Goal: Task Accomplishment & Management: Complete application form

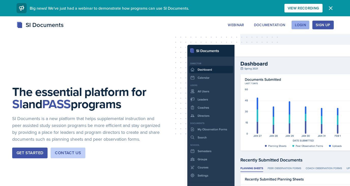
click at [298, 23] on div "Login" at bounding box center [300, 25] width 11 height 4
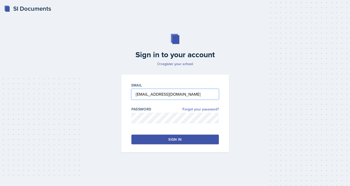
type input "akisley@students.kennesaw.edu"
click at [147, 139] on button "Sign in" at bounding box center [174, 140] width 87 height 10
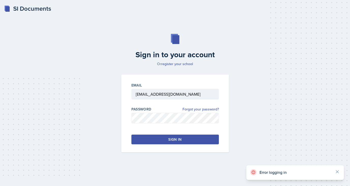
click at [336, 168] on div "Error logging in" at bounding box center [295, 172] width 98 height 15
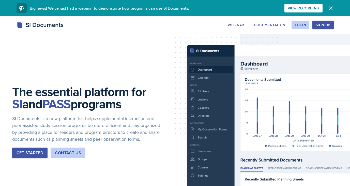
click at [320, 26] on div "Sign Up" at bounding box center [323, 25] width 14 height 4
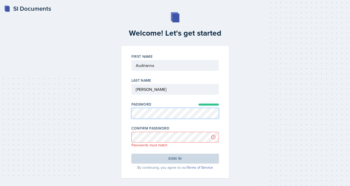
click at [111, 110] on div "Welcome! Let's get started First Name Last Name Password Confirm Password Passw…" at bounding box center [175, 95] width 334 height 166
click at [122, 136] on div "First Name Last Name Password Confirm Password Passwords must match Sign in By …" at bounding box center [175, 112] width 108 height 132
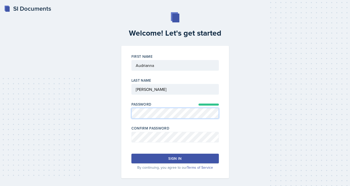
click at [125, 110] on div "First Name Last Name Password Confirm Password Sign in By continuing, you agree…" at bounding box center [175, 112] width 108 height 132
click at [109, 112] on div "Welcome! Let's get started First Name Last Name Password Confirm Password Sign …" at bounding box center [175, 95] width 334 height 166
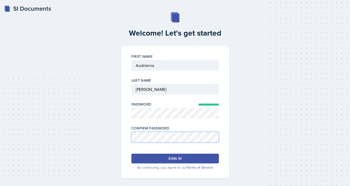
click at [111, 135] on div "Welcome! Let's get started First Name Last Name Password Confirm Password Sign …" at bounding box center [175, 95] width 334 height 166
click at [182, 157] on button "Sign in" at bounding box center [174, 159] width 87 height 10
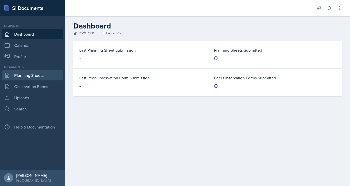
click at [26, 79] on link "Planning Sheets" at bounding box center [32, 75] width 61 height 10
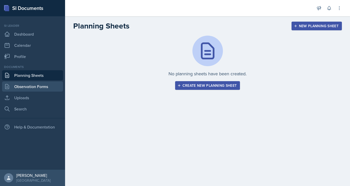
click at [26, 86] on link "Observation Forms" at bounding box center [32, 86] width 61 height 10
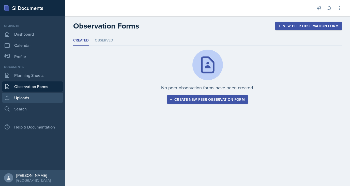
click at [27, 96] on link "Uploads" at bounding box center [32, 98] width 61 height 10
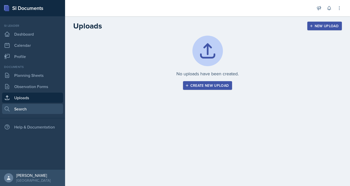
click at [26, 109] on link "Search" at bounding box center [32, 109] width 61 height 10
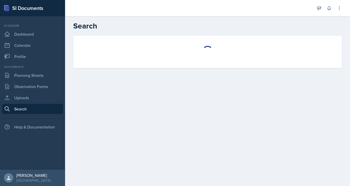
select select "all"
select select "1"
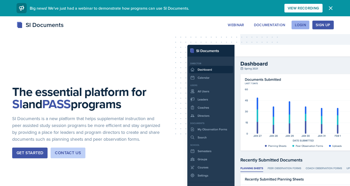
click at [297, 23] on div "Login" at bounding box center [300, 25] width 11 height 4
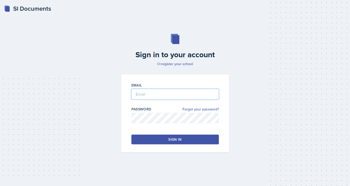
type input "[EMAIL_ADDRESS][DOMAIN_NAME]"
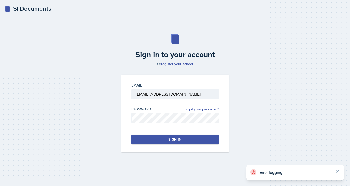
click at [182, 135] on button "Sign in" at bounding box center [174, 140] width 87 height 10
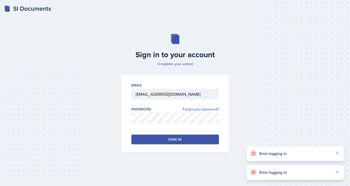
click at [175, 138] on div "Sign in" at bounding box center [174, 139] width 13 height 5
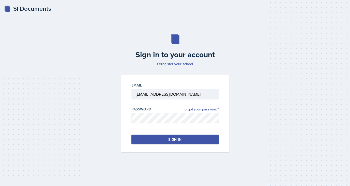
click at [191, 141] on button "Sign in" at bounding box center [174, 140] width 87 height 10
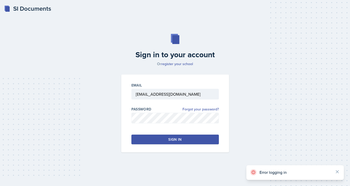
click at [191, 141] on button "Sign in" at bounding box center [174, 140] width 87 height 10
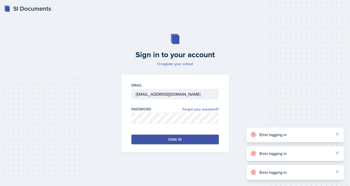
click at [191, 141] on button "Sign in" at bounding box center [174, 140] width 87 height 10
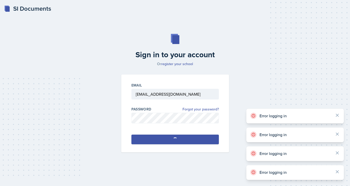
click at [191, 141] on button "Sign in" at bounding box center [174, 140] width 87 height 10
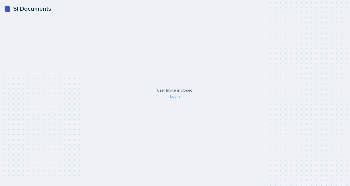
click at [178, 96] on link "Login" at bounding box center [175, 96] width 10 height 6
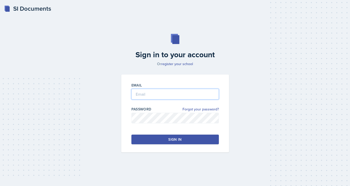
type input "[EMAIL_ADDRESS][DOMAIN_NAME]"
click at [151, 141] on button "Sign in" at bounding box center [174, 140] width 87 height 10
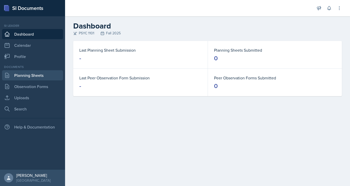
click at [23, 76] on link "Planning Sheets" at bounding box center [32, 75] width 61 height 10
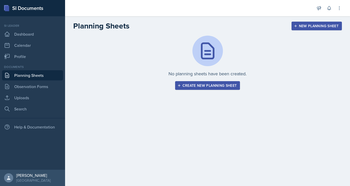
click at [200, 88] on button "Create new planning sheet" at bounding box center [207, 85] width 65 height 9
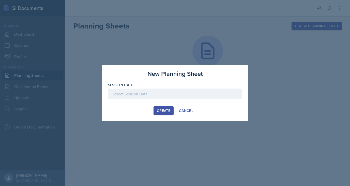
click at [146, 94] on div at bounding box center [175, 93] width 134 height 11
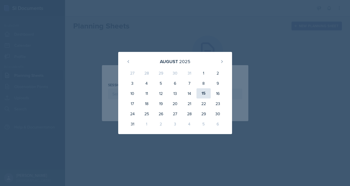
click at [207, 95] on div "15" at bounding box center [204, 93] width 14 height 10
type input "August 15th, 2025"
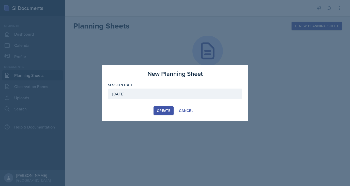
click at [162, 110] on div "Create" at bounding box center [163, 111] width 13 height 4
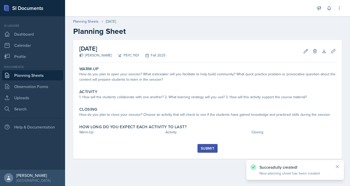
click at [339, 166] on icon at bounding box center [337, 166] width 5 height 5
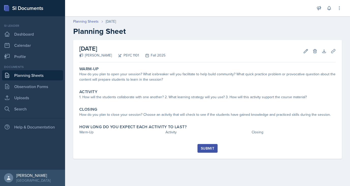
click at [120, 48] on h2 "August 15th, 2025" at bounding box center [122, 48] width 86 height 9
click at [125, 48] on h2 "August 15th, 2025" at bounding box center [122, 48] width 86 height 9
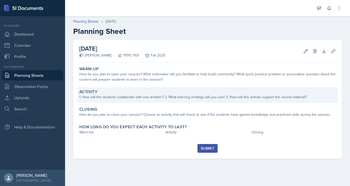
click at [142, 93] on div "Activity" at bounding box center [207, 91] width 257 height 5
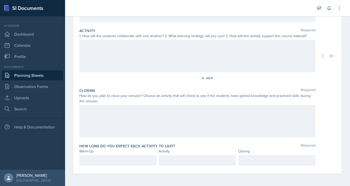
click at [95, 108] on div at bounding box center [197, 121] width 236 height 33
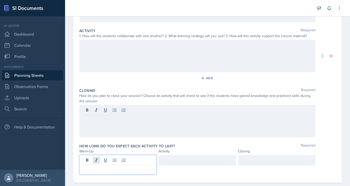
click at [99, 159] on div at bounding box center [117, 165] width 77 height 20
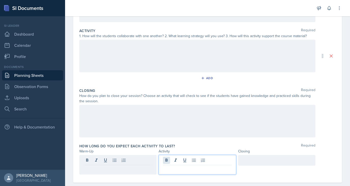
click at [169, 158] on div at bounding box center [197, 165] width 77 height 20
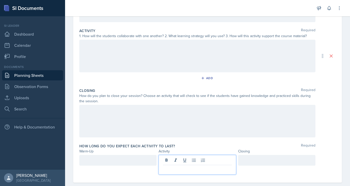
click at [254, 158] on div at bounding box center [276, 160] width 77 height 11
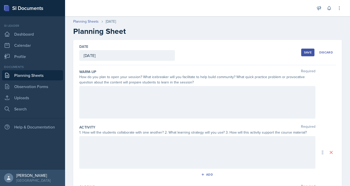
click at [158, 98] on div at bounding box center [197, 102] width 236 height 33
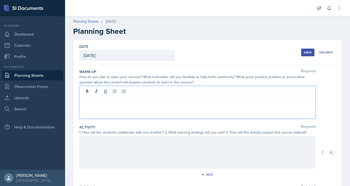
click at [112, 147] on div at bounding box center [197, 152] width 236 height 33
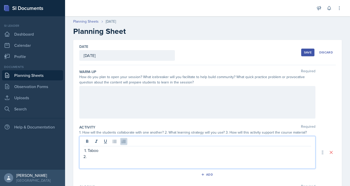
click at [100, 152] on p "Taboo" at bounding box center [199, 150] width 223 height 6
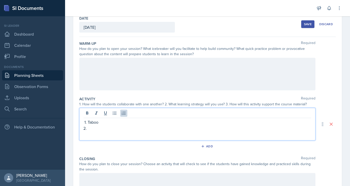
scroll to position [32, 0]
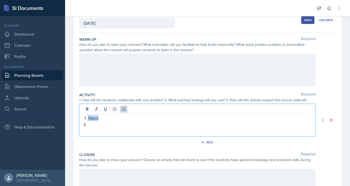
drag, startPoint x: 100, startPoint y: 118, endPoint x: 88, endPoint y: 118, distance: 12.0
click at [88, 118] on p "Taboo" at bounding box center [199, 118] width 223 height 6
click at [92, 123] on p at bounding box center [199, 124] width 223 height 6
click at [115, 117] on p "Roleplay/Skit" at bounding box center [199, 118] width 223 height 6
click at [107, 124] on p "Worksheet" at bounding box center [199, 124] width 223 height 6
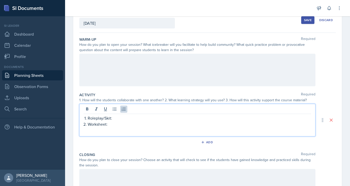
click at [131, 119] on p "Roleplay/Skit:" at bounding box center [199, 118] width 223 height 6
click at [208, 63] on div at bounding box center [197, 70] width 236 height 33
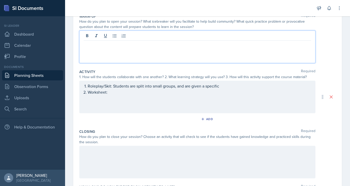
scroll to position [64, 0]
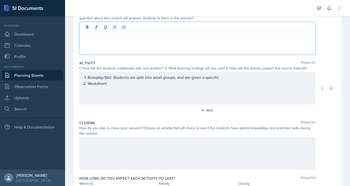
click at [227, 78] on div "Roleplay/Skit: Students are split into small groups, and are given a specific W…" at bounding box center [197, 88] width 236 height 33
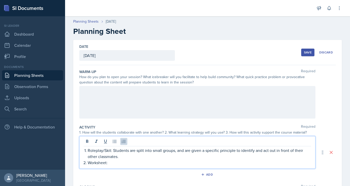
scroll to position [0, 0]
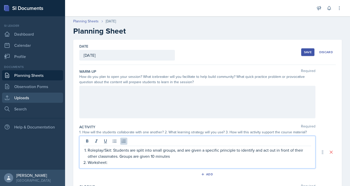
click at [40, 99] on link "Uploads" at bounding box center [32, 98] width 61 height 10
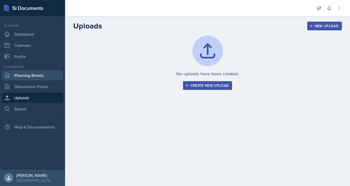
click at [38, 76] on link "Planning Sheets" at bounding box center [32, 75] width 61 height 10
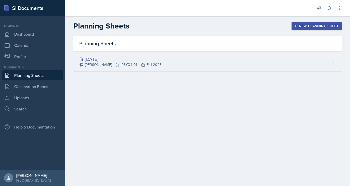
click at [101, 61] on div "Aug 15th, 2025" at bounding box center [120, 59] width 82 height 7
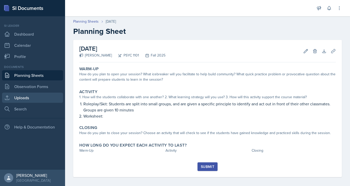
click at [27, 97] on link "Uploads" at bounding box center [32, 98] width 61 height 10
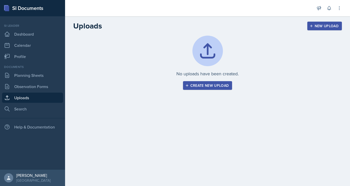
click at [193, 85] on div "Create new upload" at bounding box center [207, 85] width 43 height 4
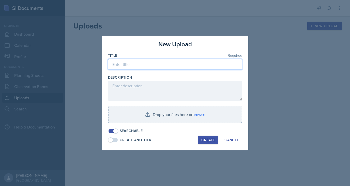
click at [151, 65] on input at bounding box center [175, 64] width 134 height 11
type input "Mock Session Powerpoint"
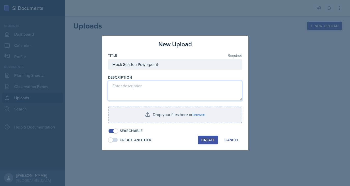
click at [139, 85] on textarea at bounding box center [175, 91] width 134 height 20
click at [152, 86] on textarea "Mock Session Content August 15th, 2025" at bounding box center [175, 91] width 134 height 20
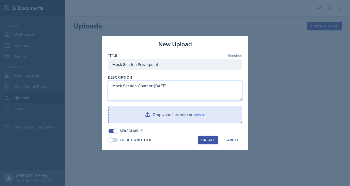
type textarea "Mock Session Content: August 15th, 2025"
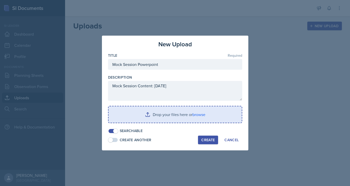
click at [153, 118] on input "file" at bounding box center [175, 114] width 133 height 16
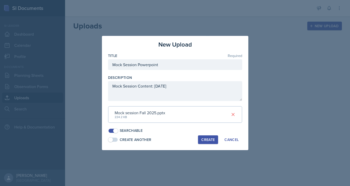
click at [204, 138] on div "Create" at bounding box center [207, 140] width 13 height 4
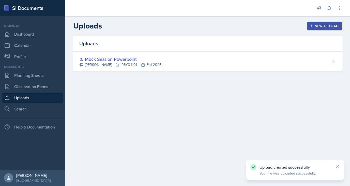
click at [335, 165] on icon at bounding box center [337, 166] width 5 height 5
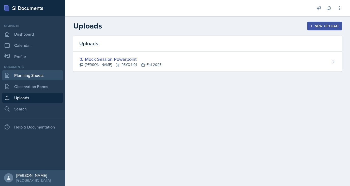
click at [38, 73] on link "Planning Sheets" at bounding box center [32, 75] width 61 height 10
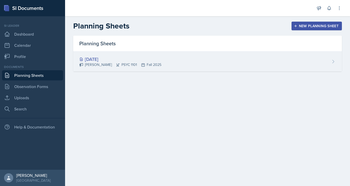
click at [125, 58] on div "Aug 15th, 2025" at bounding box center [120, 59] width 82 height 7
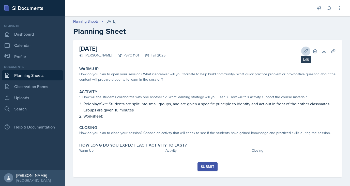
click at [304, 52] on icon at bounding box center [305, 51] width 5 height 5
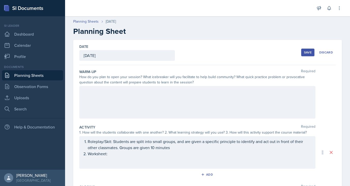
click at [192, 153] on ol "Roleplay/Skit: Students are split into small groups, and are given a specific p…" at bounding box center [199, 147] width 223 height 18
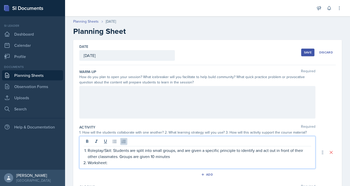
click at [179, 158] on p "Roleplay/Skit: Students are split into small groups, and are given a specific p…" at bounding box center [199, 153] width 223 height 12
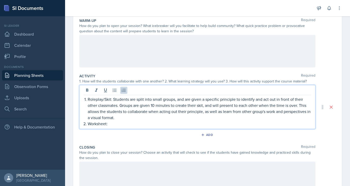
scroll to position [53, 0]
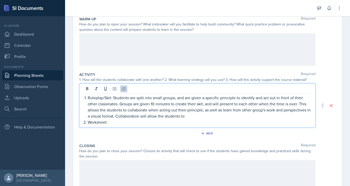
drag, startPoint x: 191, startPoint y: 114, endPoint x: 120, endPoint y: 115, distance: 71.5
click at [120, 115] on p "Roleplay/Skit: Students are split into small groups, and are given a specific p…" at bounding box center [199, 107] width 223 height 24
click at [116, 123] on p "Worksheet:" at bounding box center [199, 122] width 223 height 6
click at [96, 48] on div at bounding box center [197, 49] width 236 height 33
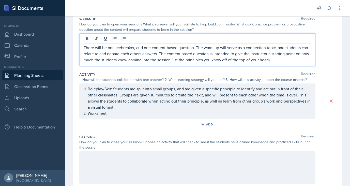
click at [279, 57] on p "There will be one icebreaker, and one content-based question. The warm up will …" at bounding box center [198, 53] width 228 height 18
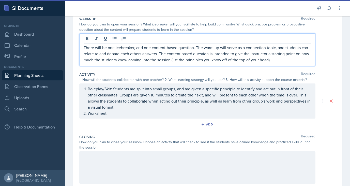
drag, startPoint x: 297, startPoint y: 54, endPoint x: 297, endPoint y: 64, distance: 9.9
click at [297, 64] on div "There will be one icebreaker, and one content-based question. The warm up will …" at bounding box center [197, 49] width 236 height 33
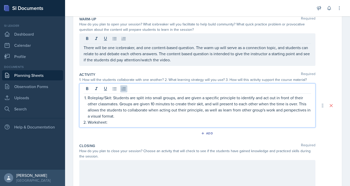
click at [112, 114] on ol "Roleplay/Skit: Students are split into small groups, and are given a specific p…" at bounding box center [199, 110] width 223 height 31
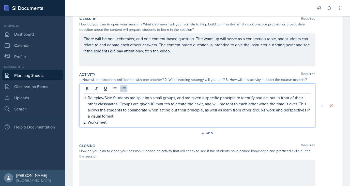
click at [118, 124] on p "Worksheet:" at bounding box center [199, 122] width 223 height 6
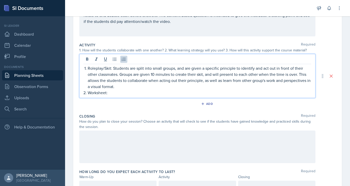
scroll to position [82, 0]
drag, startPoint x: 165, startPoint y: 92, endPoint x: 162, endPoint y: 93, distance: 3.1
click at [162, 93] on p "Worksheet: This worksheet is planned to" at bounding box center [199, 92] width 223 height 6
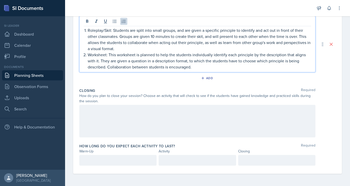
click at [111, 111] on div at bounding box center [197, 121] width 236 height 33
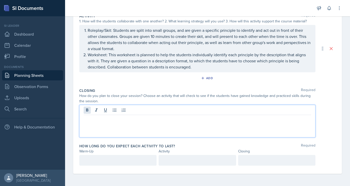
scroll to position [111, 0]
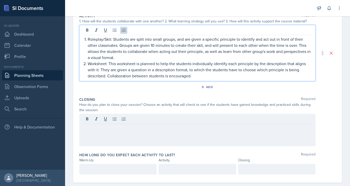
click at [124, 48] on p "Roleplay/Skit: Students are split into small groups, and are given a specific p…" at bounding box center [199, 48] width 223 height 24
click at [121, 58] on p "Roleplay/Skit: Students are split into small groups, and are given a specific p…" at bounding box center [199, 48] width 223 height 24
click at [96, 127] on div at bounding box center [197, 130] width 236 height 33
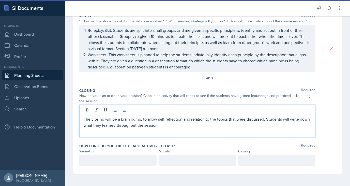
click at [149, 127] on p "The closing will be a brain dump, to allow self reflection and relation to the …" at bounding box center [198, 122] width 228 height 12
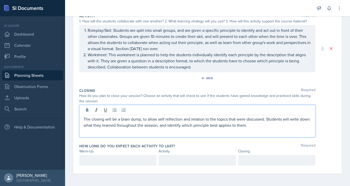
click at [110, 162] on div at bounding box center [117, 160] width 77 height 11
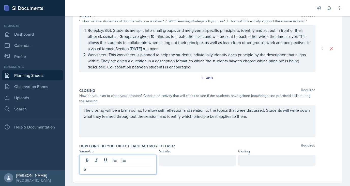
click at [143, 98] on div "How do you plan to close your session? Choose an activity that will check to se…" at bounding box center [197, 98] width 236 height 11
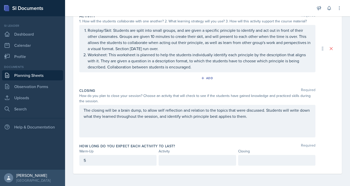
click at [102, 161] on div "5" at bounding box center [117, 160] width 77 height 11
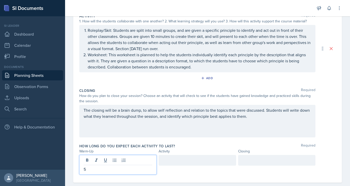
click at [93, 170] on p "5" at bounding box center [118, 169] width 69 height 6
click at [176, 160] on div at bounding box center [197, 160] width 77 height 11
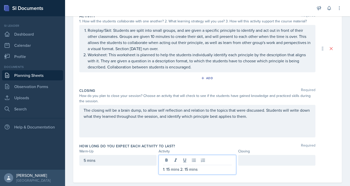
click at [180, 169] on p "1: 15 mins 2. 15 mins" at bounding box center [197, 169] width 69 height 6
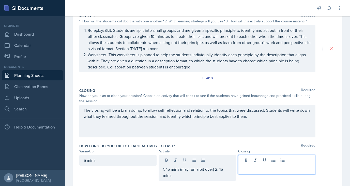
click at [254, 160] on div at bounding box center [276, 165] width 77 height 20
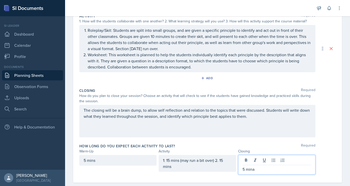
click at [223, 161] on div "1: 15 mins (may run a bit over) 2. 15 mins" at bounding box center [197, 163] width 77 height 17
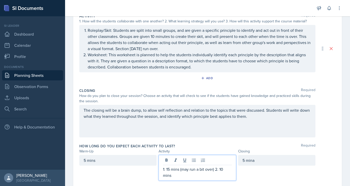
click at [244, 160] on div "5 mina" at bounding box center [276, 160] width 77 height 11
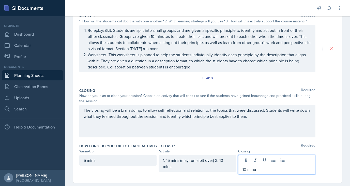
click at [258, 168] on p "10 mina" at bounding box center [277, 169] width 69 height 6
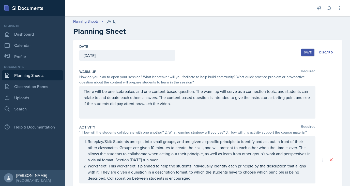
scroll to position [0, 0]
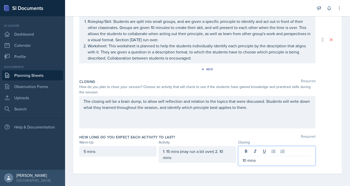
click at [323, 157] on div "5 mins 1: 15 mins (may run a bit over) 2. 10 mins 10 mins" at bounding box center [207, 156] width 257 height 20
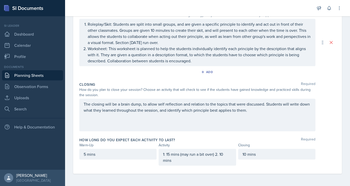
click at [324, 157] on div "5 mins 1: 15 mins (may run a bit over) 2. 10 mins 10 mins" at bounding box center [207, 157] width 257 height 17
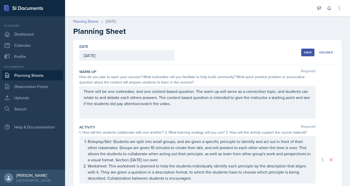
click at [311, 52] on div "Save" at bounding box center [308, 52] width 8 height 4
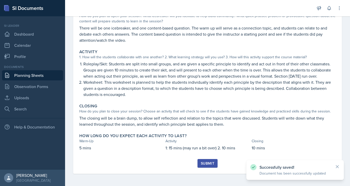
scroll to position [58, 0]
click at [338, 167] on icon at bounding box center [337, 166] width 3 height 3
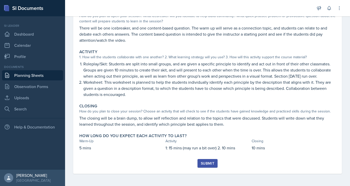
click at [211, 162] on div "Submit" at bounding box center [207, 163] width 13 height 4
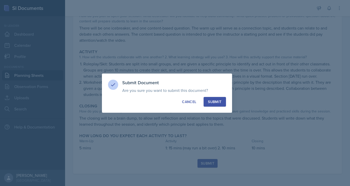
click at [220, 101] on div "Submit" at bounding box center [214, 101] width 13 height 5
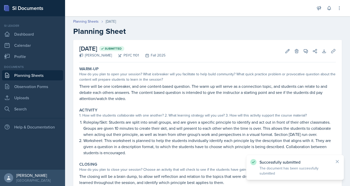
scroll to position [0, 0]
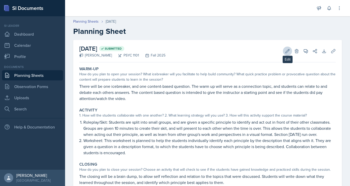
click at [287, 51] on icon at bounding box center [288, 51] width 4 height 4
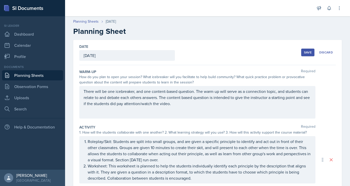
click at [304, 54] on div "Save" at bounding box center [308, 52] width 8 height 4
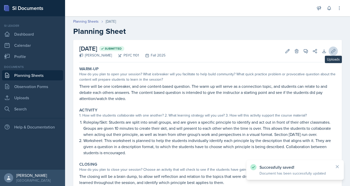
click at [333, 52] on icon at bounding box center [333, 51] width 4 height 4
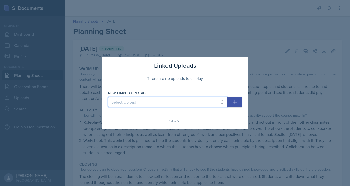
select select "bb62232b-8f70-4cbf-85ad-c29f9da0ea17"
click at [240, 101] on button "button" at bounding box center [235, 102] width 15 height 11
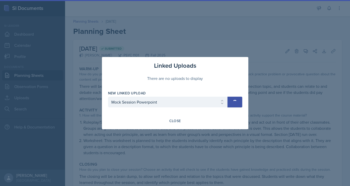
select select
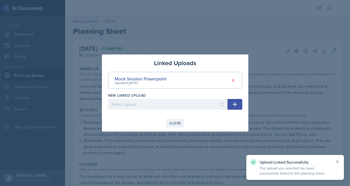
click at [172, 121] on div "Close" at bounding box center [175, 123] width 12 height 4
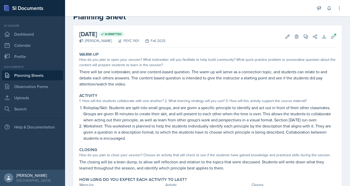
scroll to position [14, 0]
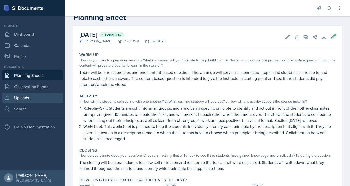
click at [37, 99] on link "Uploads" at bounding box center [32, 98] width 61 height 10
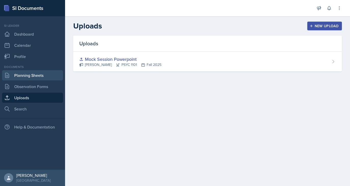
click at [29, 77] on link "Planning Sheets" at bounding box center [32, 75] width 61 height 10
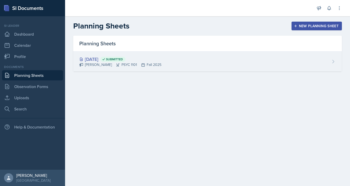
click at [256, 62] on div "Aug 15th, 2025 Submitted Audrianna Kisley PSYC 1101 Fall 2025" at bounding box center [207, 62] width 269 height 20
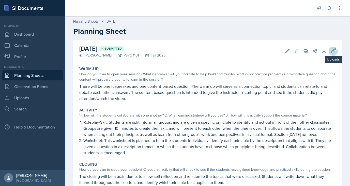
click at [335, 50] on span at bounding box center [335, 49] width 3 height 3
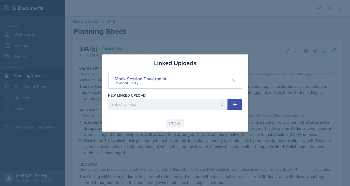
click at [172, 122] on div "Close" at bounding box center [175, 123] width 12 height 4
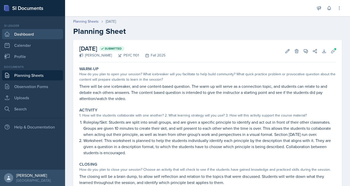
click at [26, 35] on link "Dashboard" at bounding box center [32, 34] width 61 height 10
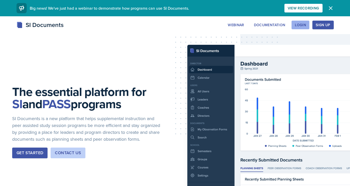
click at [306, 26] on button "Login" at bounding box center [301, 25] width 18 height 9
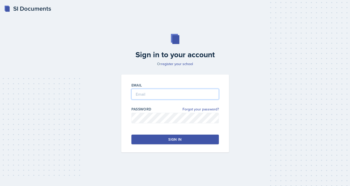
type input "[EMAIL_ADDRESS][DOMAIN_NAME]"
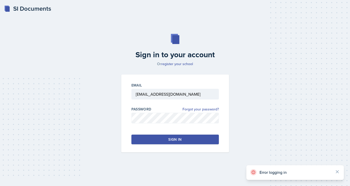
click at [159, 138] on button "Sign in" at bounding box center [174, 140] width 87 height 10
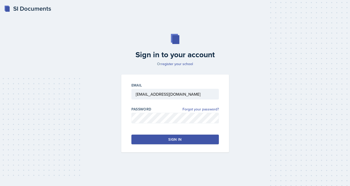
click at [158, 141] on button "Sign in" at bounding box center [174, 140] width 87 height 10
